Goal: Task Accomplishment & Management: Manage account settings

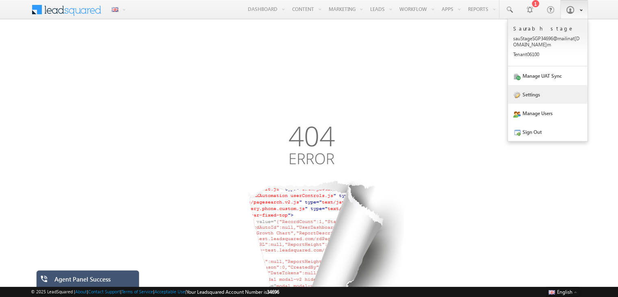
click at [529, 101] on link "Settings" at bounding box center [548, 94] width 80 height 19
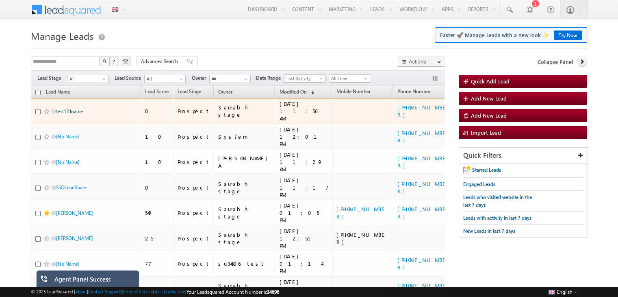
click at [70, 108] on link "test12 lname" at bounding box center [69, 111] width 27 height 6
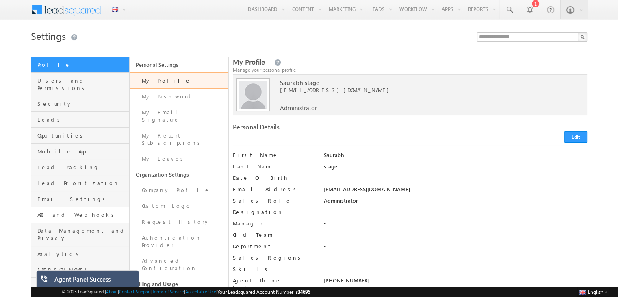
click at [77, 211] on link "API and Webhooks" at bounding box center [80, 215] width 98 height 16
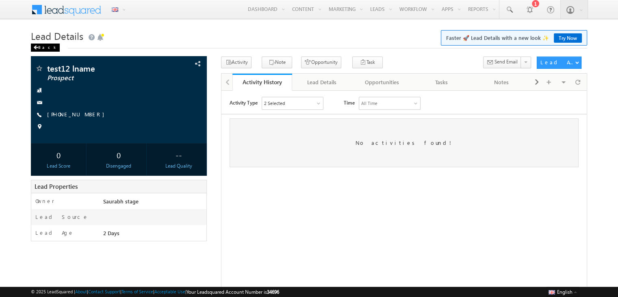
click at [40, 51] on div "Back" at bounding box center [45, 47] width 29 height 8
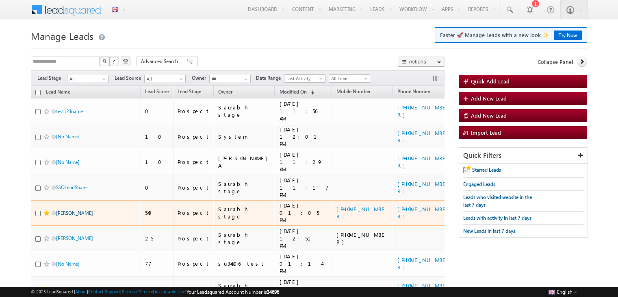
click at [69, 210] on link "Jack Reacher" at bounding box center [74, 213] width 37 height 6
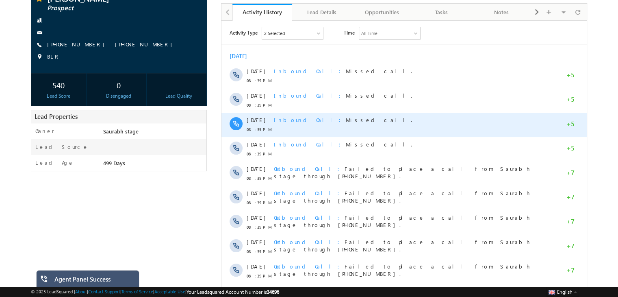
scroll to position [71, 0]
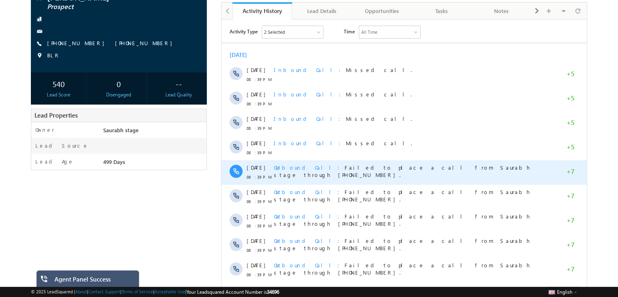
click at [300, 169] on span "Outbound Call" at bounding box center [309, 166] width 71 height 7
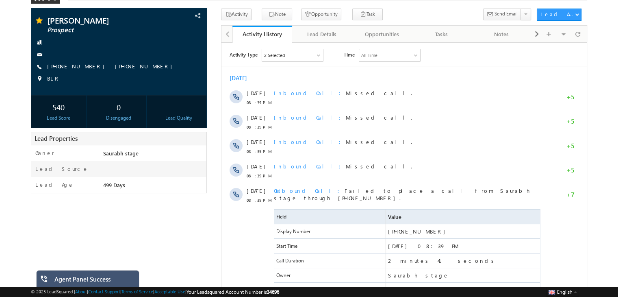
scroll to position [45, 0]
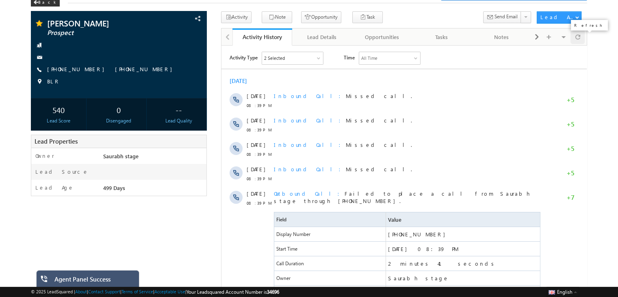
click at [578, 39] on span at bounding box center [578, 37] width 5 height 14
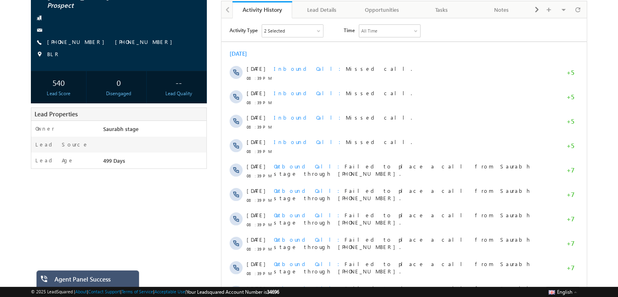
scroll to position [73, 0]
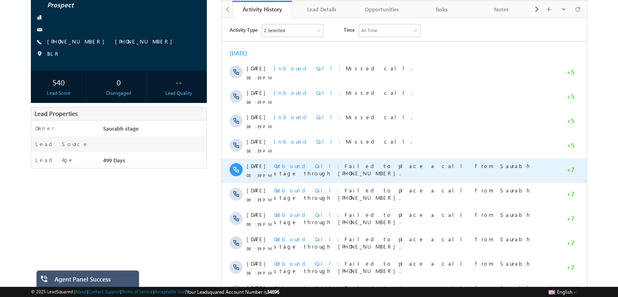
click at [291, 165] on span "Outbound Call" at bounding box center [309, 165] width 71 height 7
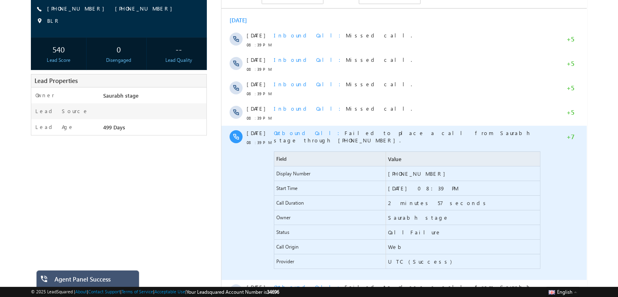
scroll to position [0, 0]
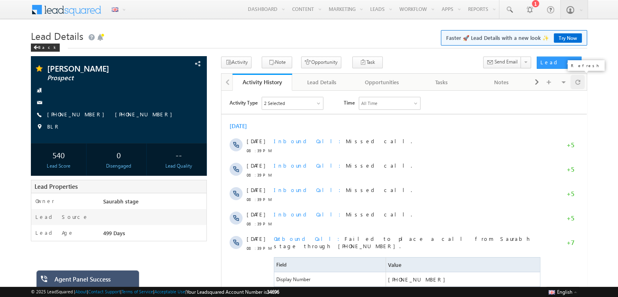
click at [578, 85] on span at bounding box center [578, 82] width 5 height 14
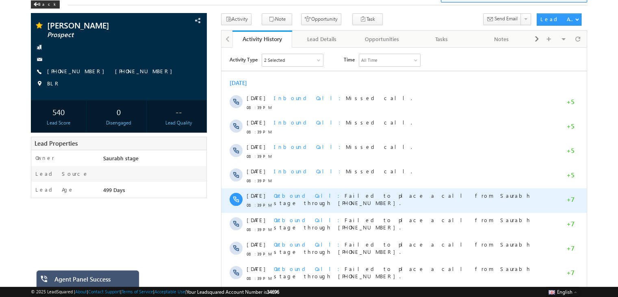
click at [283, 195] on span "Outbound Call" at bounding box center [309, 194] width 71 height 7
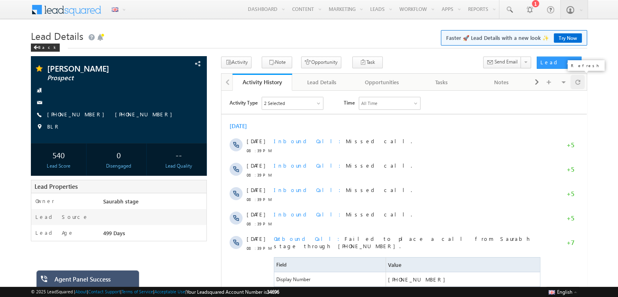
click at [578, 82] on span at bounding box center [578, 82] width 5 height 14
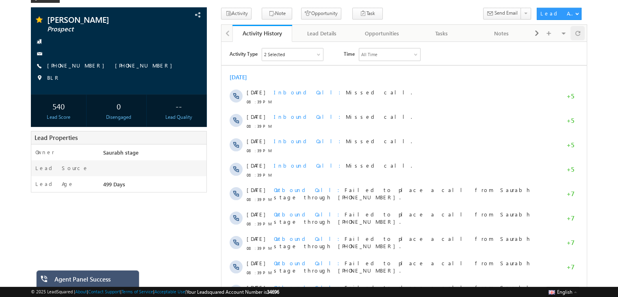
scroll to position [52, 0]
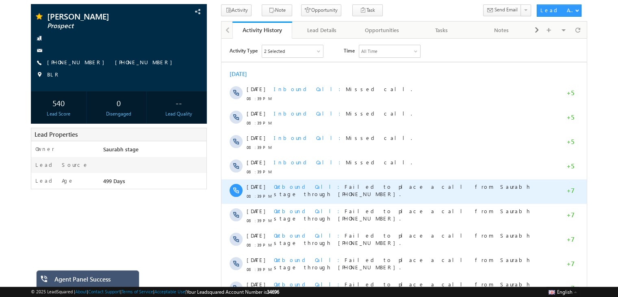
click at [296, 188] on span "Outbound Call" at bounding box center [309, 186] width 71 height 7
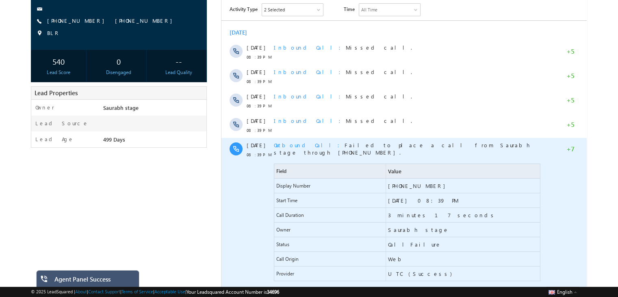
scroll to position [0, 0]
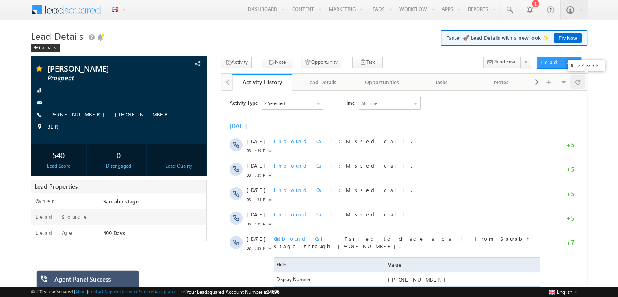
click at [576, 82] on span at bounding box center [578, 82] width 5 height 14
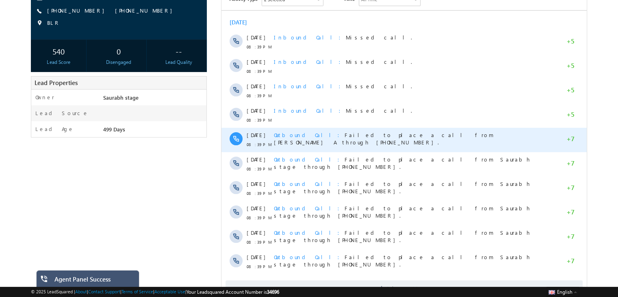
click at [300, 135] on span "Outbound Call" at bounding box center [309, 134] width 71 height 7
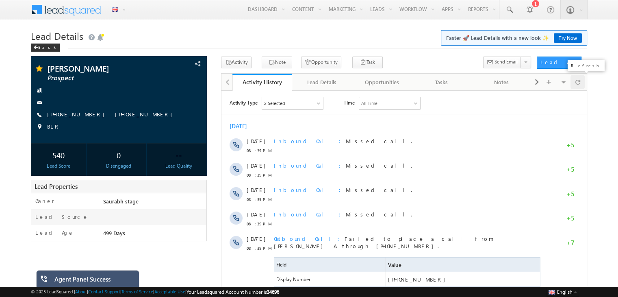
click at [581, 85] on div at bounding box center [578, 82] width 14 height 14
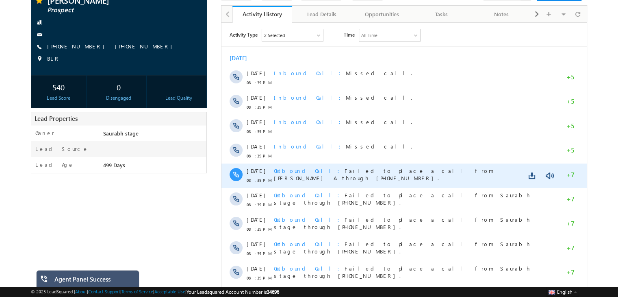
click at [295, 171] on span "Outbound Call" at bounding box center [309, 170] width 71 height 7
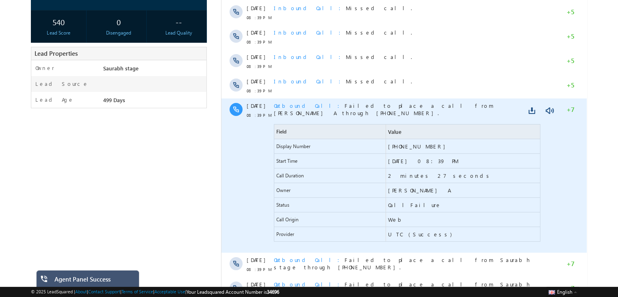
scroll to position [138, 0]
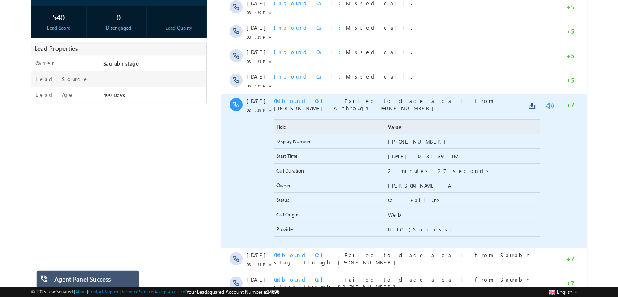
click at [552, 107] on link at bounding box center [550, 106] width 10 height 8
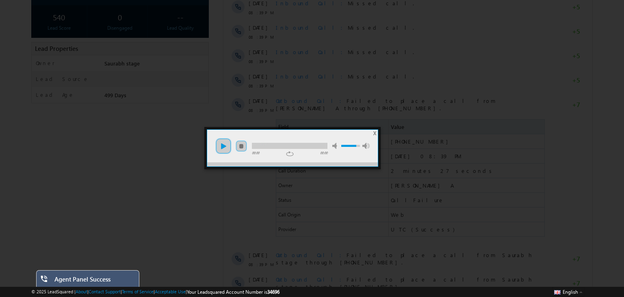
click at [227, 148] on link "play" at bounding box center [223, 146] width 16 height 16
click at [261, 145] on div at bounding box center [290, 146] width 76 height 6
click at [374, 133] on span "X" at bounding box center [375, 133] width 3 height 6
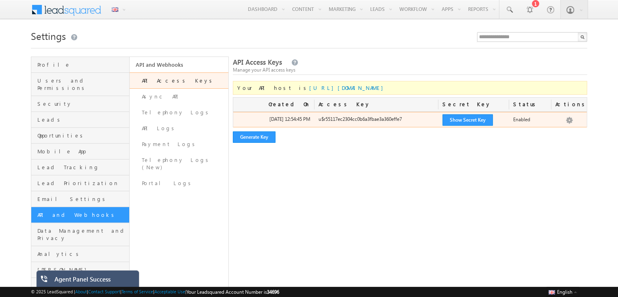
drag, startPoint x: 319, startPoint y: 120, endPoint x: 406, endPoint y: 120, distance: 87.4
click at [406, 120] on div "u$r55117ec2304cc0b6a3fbae3a360effe7" at bounding box center [377, 120] width 124 height 11
copy div "u$r55117ec2304cc0b6a3fbae3a360effe7"
click at [446, 117] on button "Show Secret Key" at bounding box center [468, 119] width 50 height 11
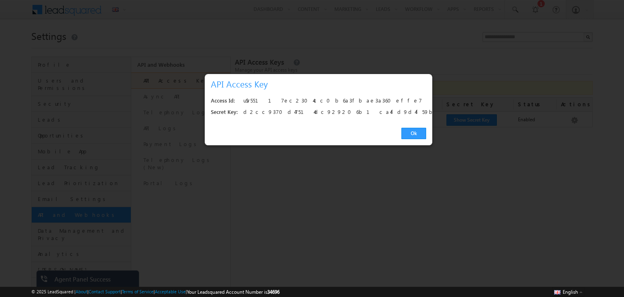
click at [317, 113] on div "d2cc9370d47514dc929206b1ca4fd9d4f59b6f07" at bounding box center [333, 112] width 178 height 11
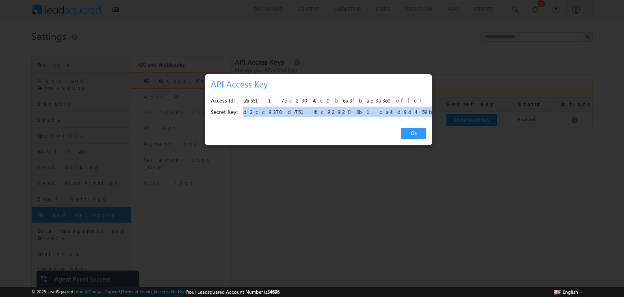
copy div "d2cc9370d47514dc929206b1ca4fd9d4f59b6f07"
click at [317, 113] on div "d2cc9370d47514dc929206b1ca4fd9d4f59b6f07" at bounding box center [333, 112] width 178 height 11
click at [413, 132] on link "Ok" at bounding box center [414, 133] width 25 height 11
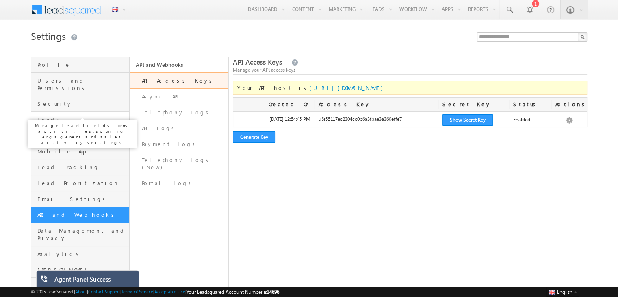
click at [57, 116] on span "Leads" at bounding box center [82, 119] width 90 height 7
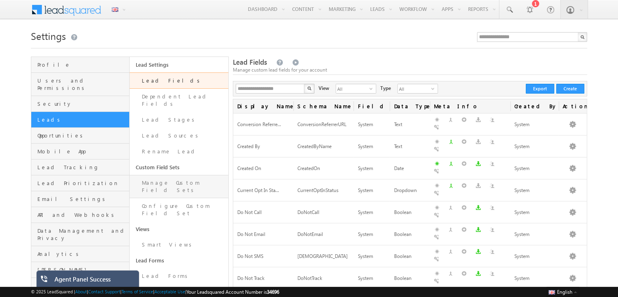
click at [173, 175] on link "Manage Custom Field Sets" at bounding box center [179, 186] width 98 height 23
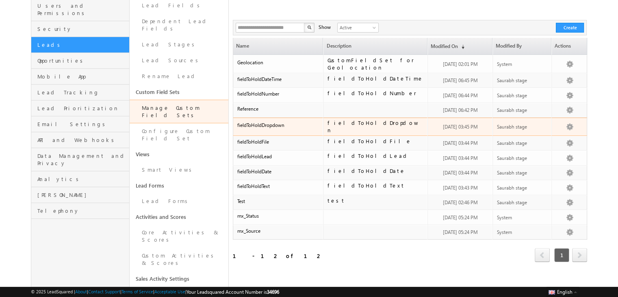
scroll to position [73, 0]
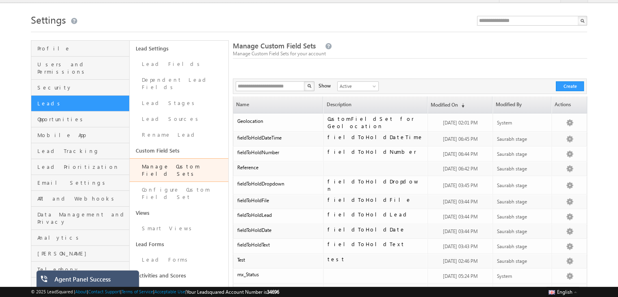
scroll to position [16, 0]
click at [56, 65] on span "Users and Permissions" at bounding box center [82, 68] width 90 height 15
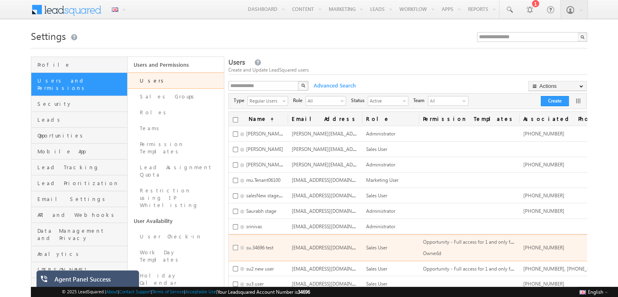
click at [311, 246] on span "[EMAIL_ADDRESS][DOMAIN_NAME]" at bounding box center [331, 247] width 78 height 7
click at [311, 246] on span "su.34696@mailinator.com" at bounding box center [331, 247] width 78 height 7
copy span "su.34696@mailinator.com"
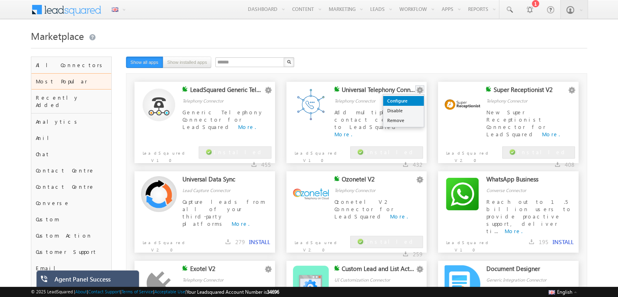
click at [413, 99] on link "Configure" at bounding box center [403, 101] width 41 height 10
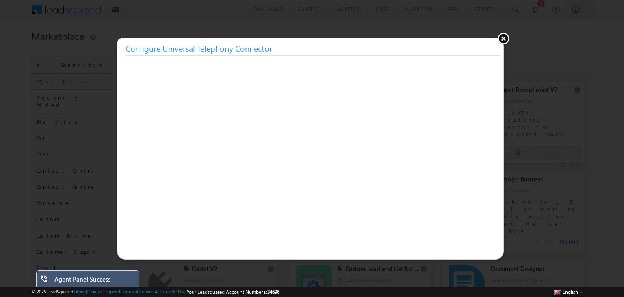
click at [274, 55] on h3 "Configure Universal Telephony Connector" at bounding box center [313, 48] width 375 height 15
click at [503, 38] on button at bounding box center [504, 38] width 12 height 12
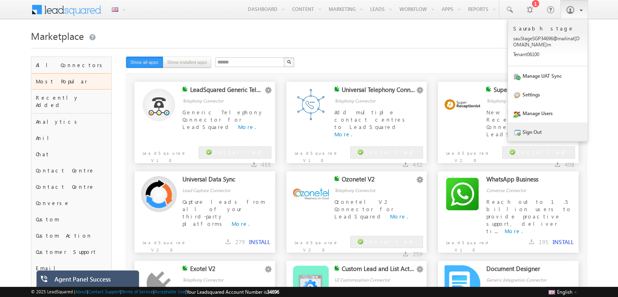
click at [525, 130] on link "Sign Out" at bounding box center [548, 131] width 80 height 19
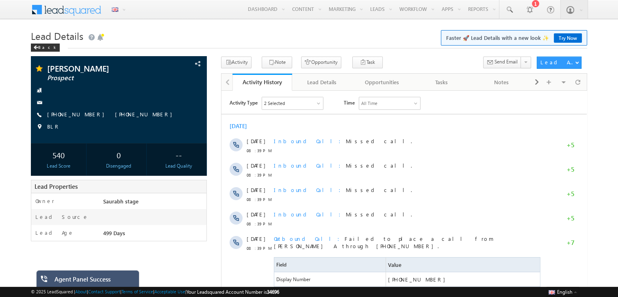
click at [320, 39] on h1 "Lead Details Faster 🚀 Lead Details with a new look ✨ Try Now" at bounding box center [309, 35] width 557 height 16
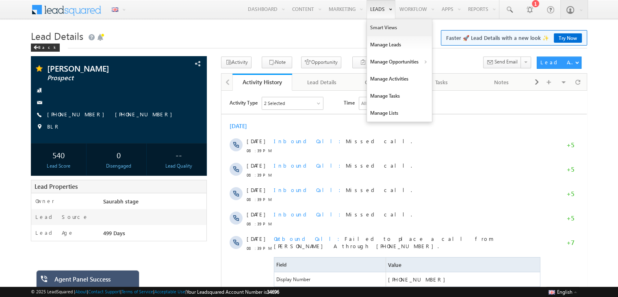
click at [383, 29] on link "Smart Views" at bounding box center [399, 27] width 65 height 17
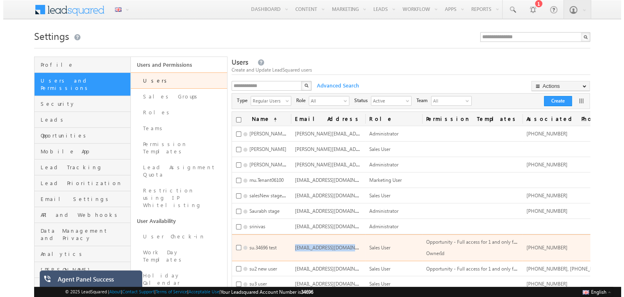
scroll to position [0, 30]
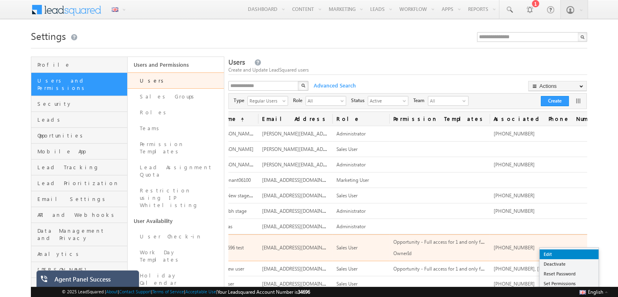
click at [573, 252] on link "Edit" at bounding box center [569, 254] width 59 height 10
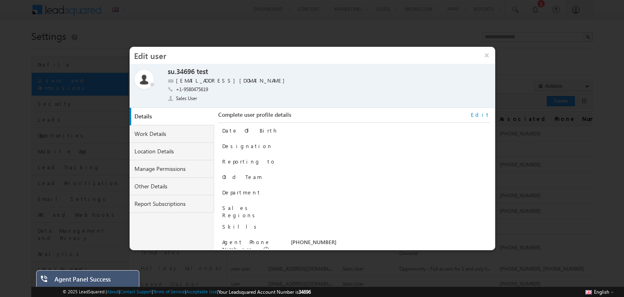
scroll to position [82, 0]
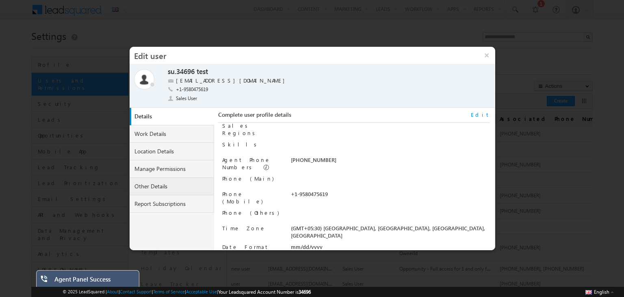
click at [180, 187] on link "Other Details" at bounding box center [172, 186] width 85 height 17
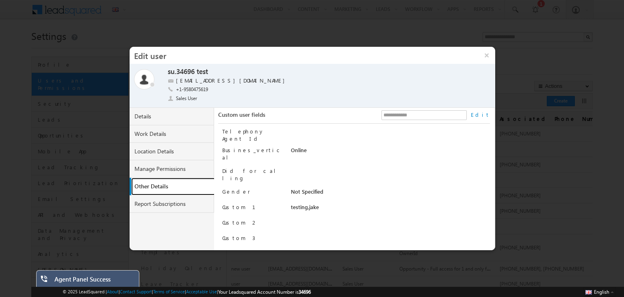
scroll to position [94, 0]
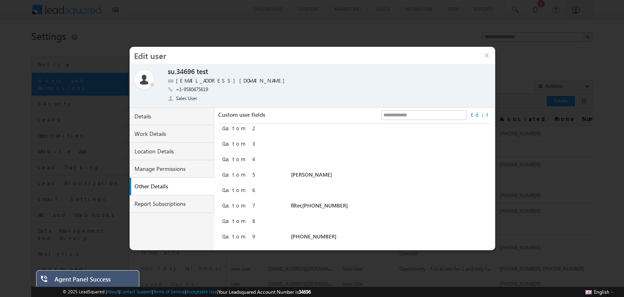
click at [485, 113] on link "Edit" at bounding box center [480, 114] width 19 height 7
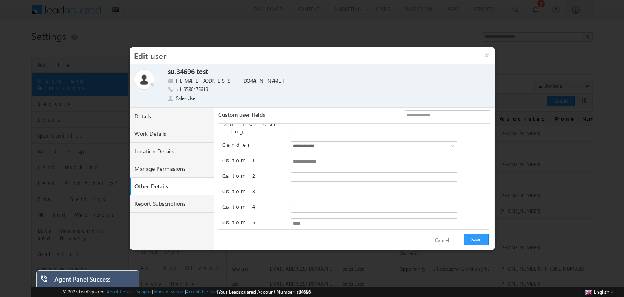
scroll to position [88, 0]
click at [296, 184] on div "Required field" at bounding box center [377, 189] width 173 height 11
click at [296, 184] on input "text" at bounding box center [374, 189] width 167 height 10
paste input "*******"
type input "*******"
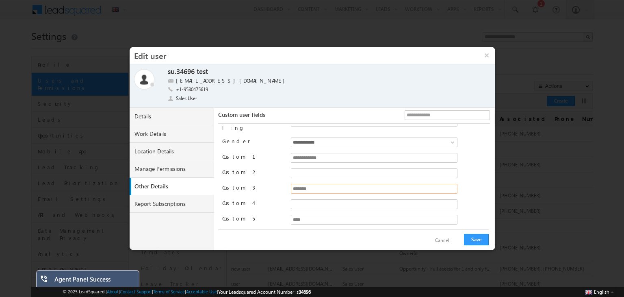
scroll to position [145, 0]
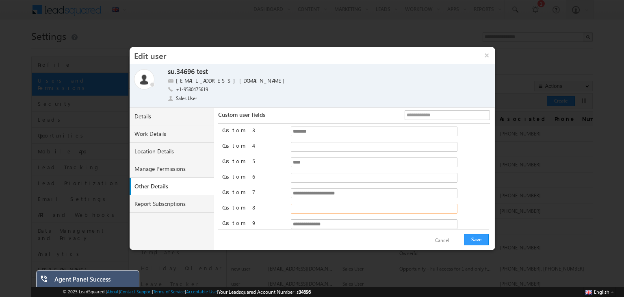
click at [306, 204] on input "text" at bounding box center [374, 209] width 167 height 10
paste input "**********"
type input "**********"
click at [341, 219] on input "**********" at bounding box center [374, 224] width 167 height 10
paste input "**********"
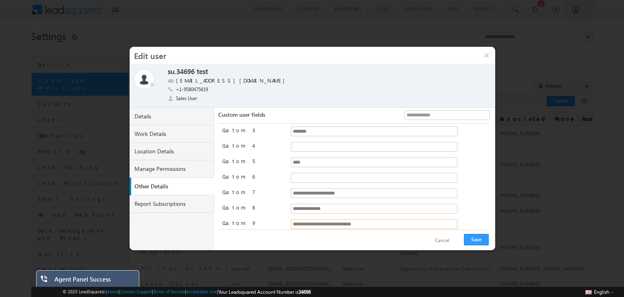
type input "**********"
click at [482, 236] on button "Save" at bounding box center [476, 239] width 25 height 11
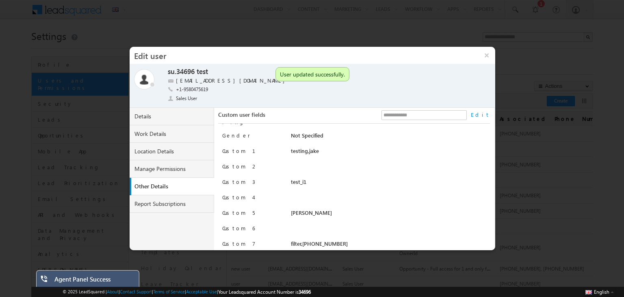
scroll to position [57, 0]
drag, startPoint x: 311, startPoint y: 163, endPoint x: 289, endPoint y: 169, distance: 22.0
click at [291, 178] on div "test_i1" at bounding box center [379, 183] width 176 height 11
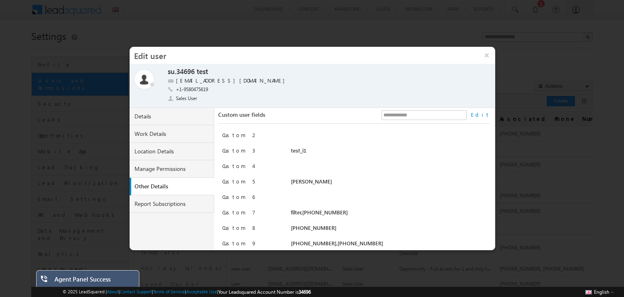
scroll to position [94, 0]
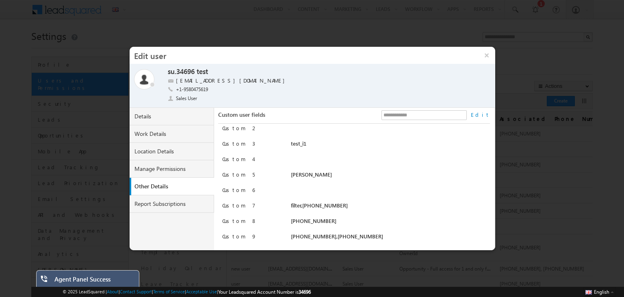
click at [320, 217] on div "[PHONE_NUMBER]" at bounding box center [379, 222] width 176 height 11
drag, startPoint x: 289, startPoint y: 222, endPoint x: 382, endPoint y: 220, distance: 92.7
click at [382, 233] on div "[PHONE_NUMBER],[PHONE_NUMBER]" at bounding box center [379, 238] width 176 height 11
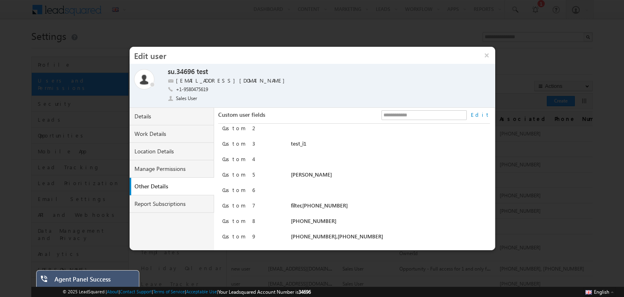
click at [200, 79] on label "[EMAIL_ADDRESS][DOMAIN_NAME]" at bounding box center [232, 81] width 113 height 8
copy label "[EMAIL_ADDRESS][DOMAIN_NAME]"
click at [200, 79] on label "[EMAIL_ADDRESS][DOMAIN_NAME]" at bounding box center [232, 81] width 113 height 8
drag, startPoint x: 223, startPoint y: 223, endPoint x: 259, endPoint y: 224, distance: 35.8
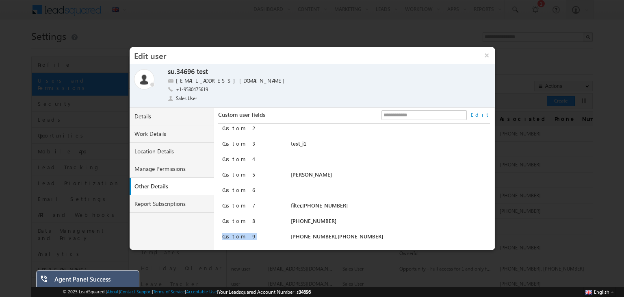
click at [259, 233] on div "Custom 9" at bounding box center [253, 238] width 62 height 11
click at [486, 114] on link "Edit" at bounding box center [480, 114] width 19 height 7
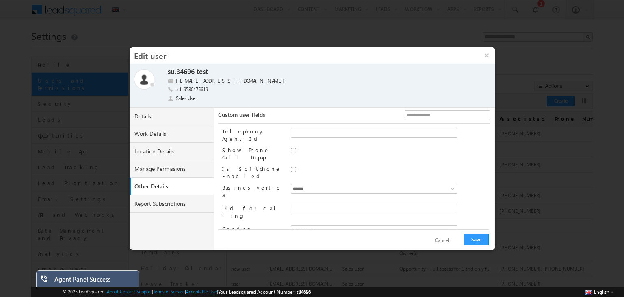
scroll to position [145, 0]
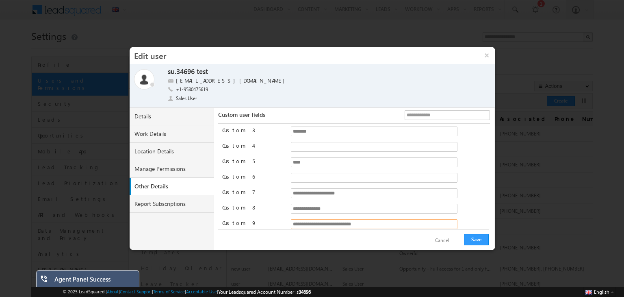
click at [381, 219] on input "**********" at bounding box center [374, 224] width 167 height 10
paste input "*******"
paste input "**********"
type input "**********"
click at [474, 243] on button "Save" at bounding box center [476, 239] width 25 height 11
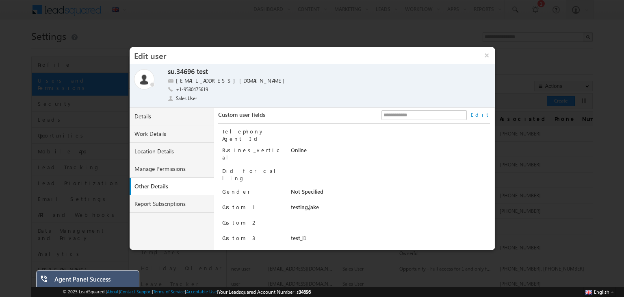
scroll to position [94, 0]
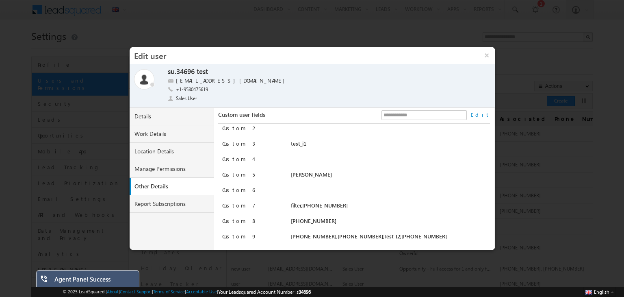
drag, startPoint x: 295, startPoint y: 224, endPoint x: 431, endPoint y: 224, distance: 136.2
click at [431, 233] on div "Custom 9 [PHONE_NUMBER],[PHONE_NUMBER];Test_I2;[PHONE_NUMBER]" at bounding box center [356, 238] width 268 height 11
click at [489, 113] on link "Edit" at bounding box center [480, 114] width 19 height 7
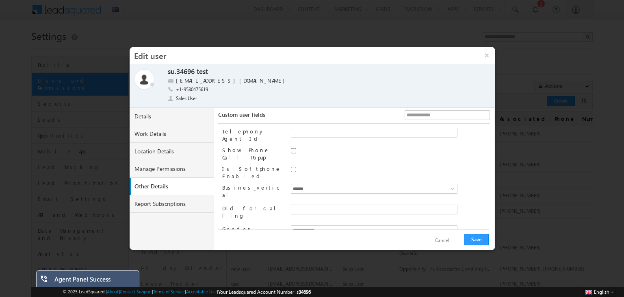
scroll to position [145, 0]
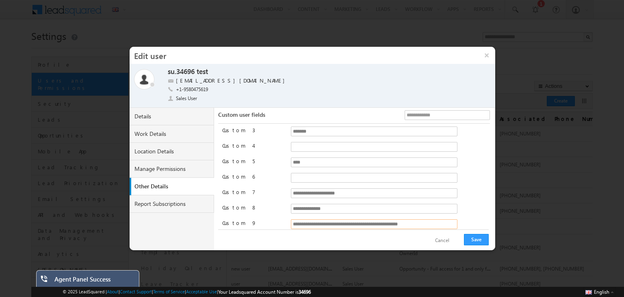
click at [386, 219] on input "**********" at bounding box center [374, 224] width 167 height 10
click at [369, 219] on input "**********" at bounding box center [374, 224] width 167 height 10
type input "**********"
click at [473, 238] on button "Save" at bounding box center [476, 239] width 25 height 11
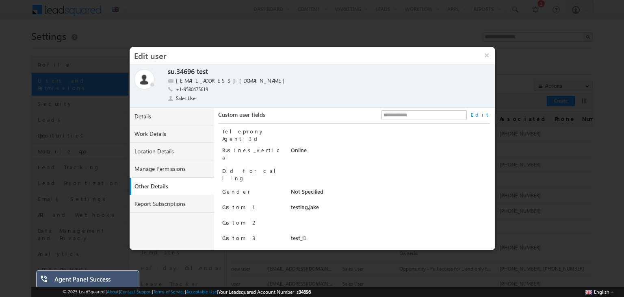
scroll to position [94, 0]
